Goal: Task Accomplishment & Management: Complete application form

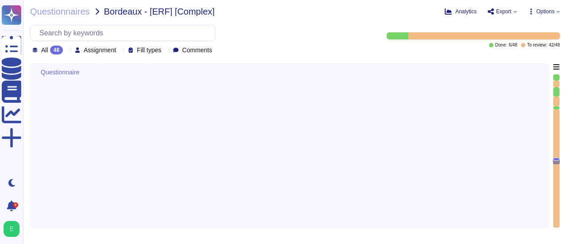
type textarea "Edenred France applique un chiffrement à l’état de l’art pour tous les flux néc…"
type textarea "Les accès au réseau du système d'information d'Edenred France sont tracés, incl…"
type textarea "Edenred France propose des solutions de chiffrement des données en transit pour…"
type textarea "Lore Ipsumdo Sitame, co adipiscing eli seddoeiusmod te in u'laboreetdolore magn…"
type textarea "Les Ressources Informatiques d’Edenred sont susceptibles de donner accès à un c…"
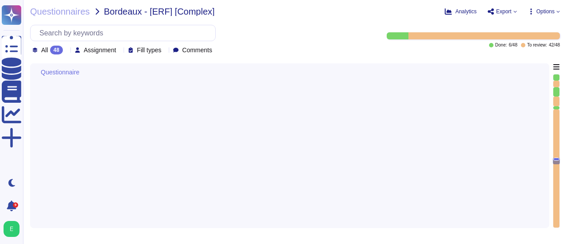
type textarea "Les sauvegardes du système et des données chez Edenred France sont également st…"
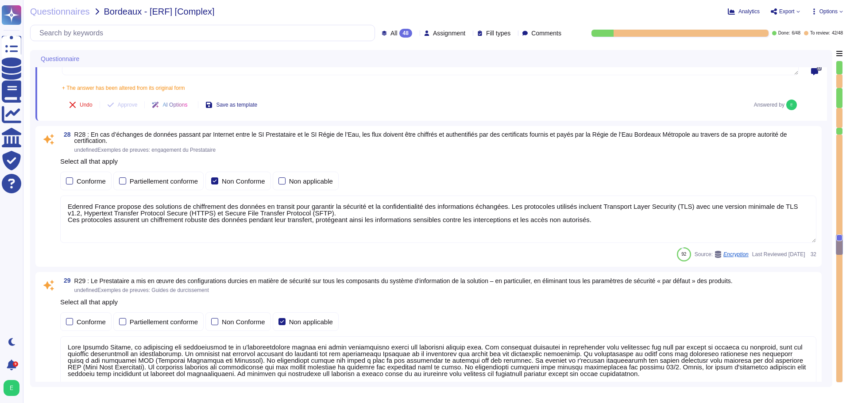
scroll to position [4225, 0]
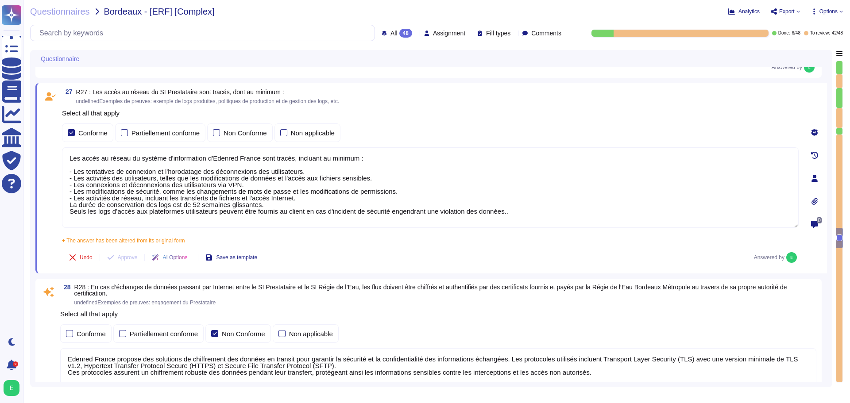
type textarea "Dans le cadre de la prestation, il n' y a pas d'intégration entre le SI d'Edenr…"
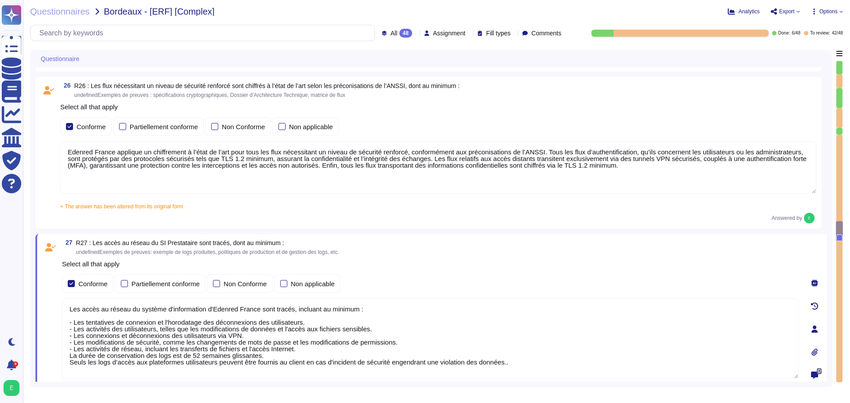
type textarea "Edenred France établit et maintient une matrice de flux complète pour l’ensembl…"
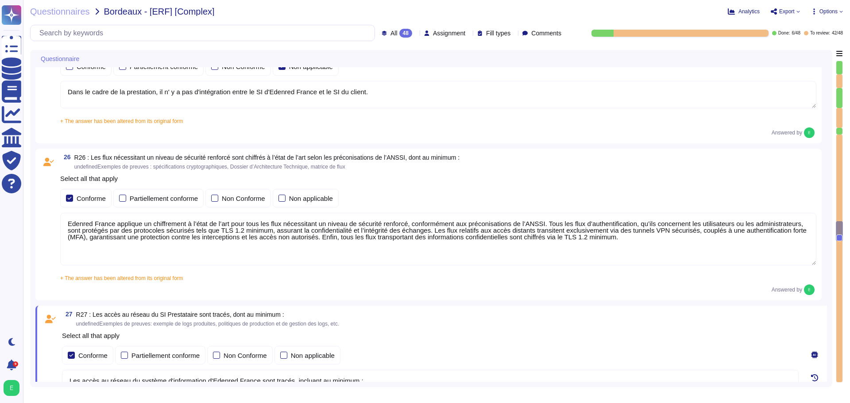
scroll to position [3815, 0]
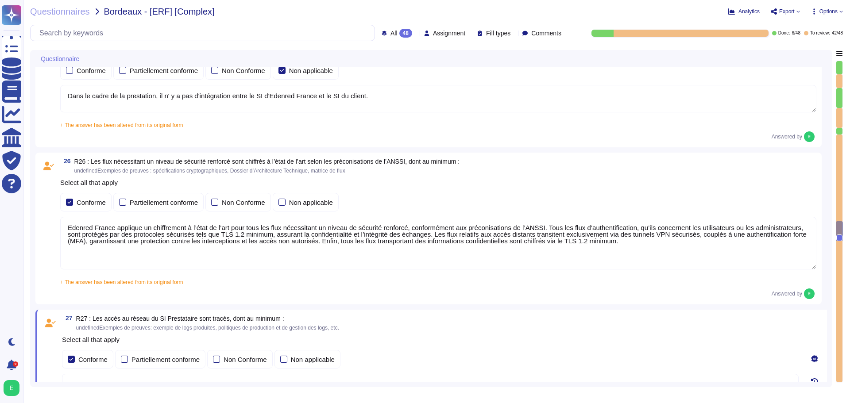
click at [426, 236] on textarea "Edenred France applique un chiffrement à l’état de l’art pour tous les flux néc…" at bounding box center [438, 243] width 756 height 53
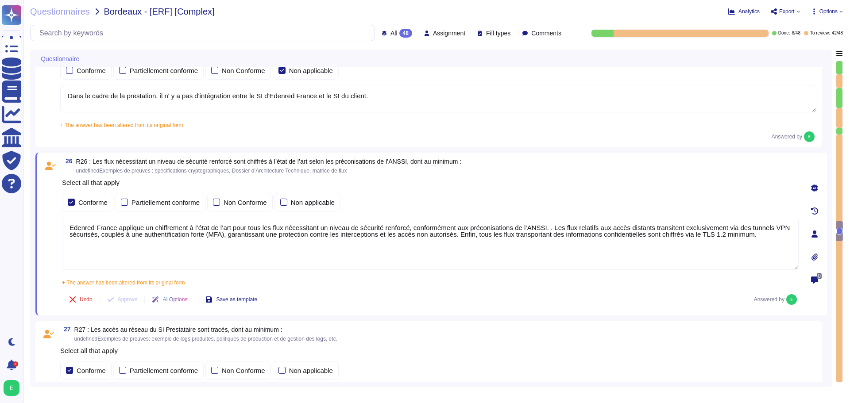
click at [545, 227] on textarea "Edenred France applique un chiffrement à l’état de l’art pour tous les flux néc…" at bounding box center [430, 243] width 737 height 53
click at [225, 236] on textarea "Edenred France applique un chiffrement à l’état de l’art pour tous les flux néc…" at bounding box center [430, 243] width 737 height 53
type textarea "Edenred France applique un chiffrement à l’état de l’art pour tous les flux néc…"
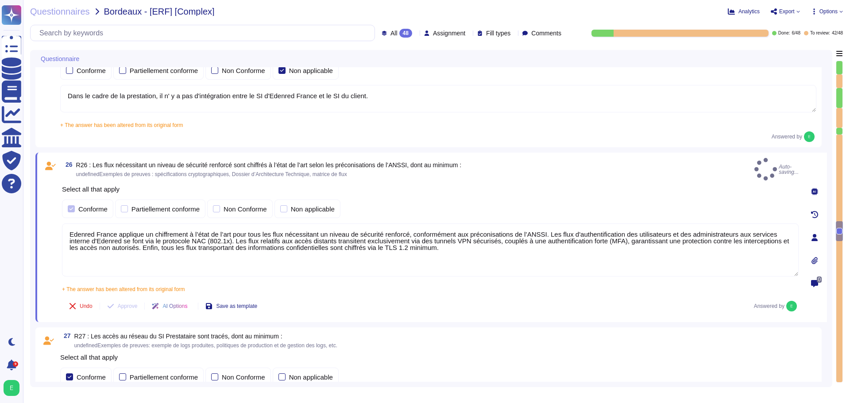
click at [223, 243] on div "+ The answer has been altered from its original form Edenred France applique un…" at bounding box center [430, 286] width 737 height 11
